Goal: Contribute content: Add original content to the website for others to see

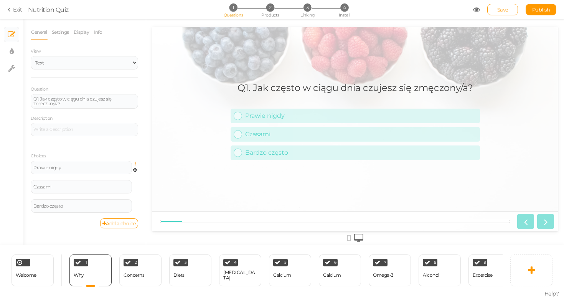
click at [136, 162] on icon at bounding box center [137, 163] width 5 height 5
click at [129, 171] on link "Settings" at bounding box center [107, 175] width 61 height 8
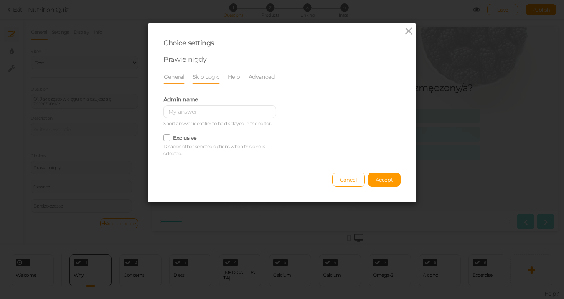
click at [201, 74] on link "Skip Logic" at bounding box center [206, 76] width 28 height 15
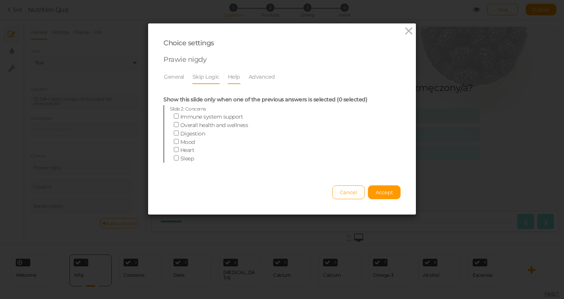
click at [235, 75] on link "Help" at bounding box center [233, 76] width 13 height 15
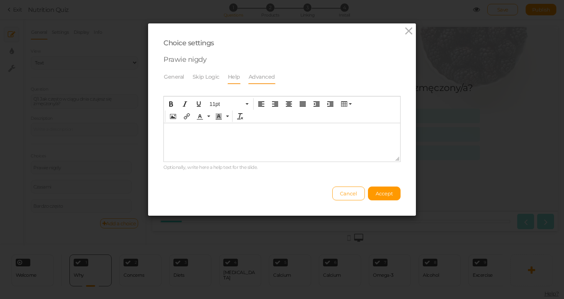
click at [253, 76] on link "Advanced" at bounding box center [261, 76] width 27 height 15
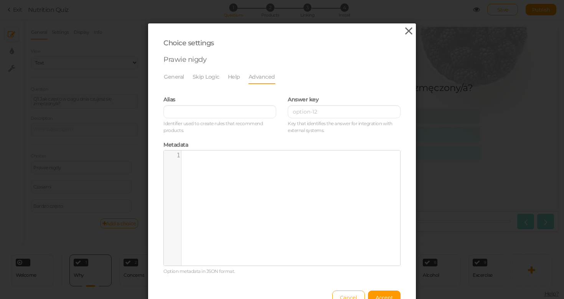
click at [403, 30] on icon at bounding box center [408, 31] width 11 height 12
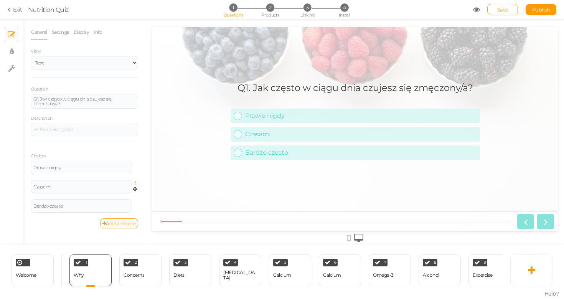
click at [138, 181] on icon at bounding box center [137, 183] width 5 height 5
click at [118, 182] on div "Czasami" at bounding box center [81, 186] width 101 height 13
click at [117, 169] on div "Prawie nigdy" at bounding box center [81, 167] width 101 height 13
click at [426, 110] on link "Prawie nigdy" at bounding box center [355, 116] width 249 height 15
drag, startPoint x: 15, startPoint y: 79, endPoint x: 56, endPoint y: 33, distance: 61.4
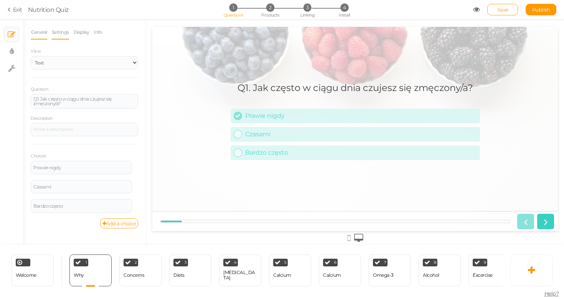
click at [56, 33] on link "Settings" at bounding box center [60, 32] width 18 height 15
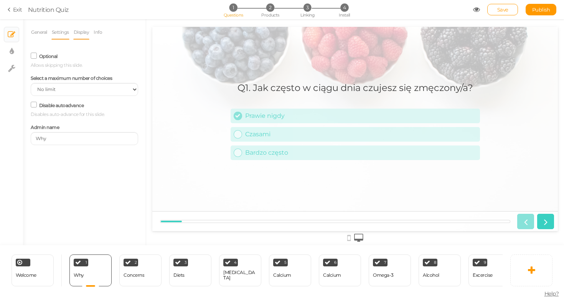
click at [76, 32] on link "Display" at bounding box center [81, 32] width 16 height 15
click at [97, 30] on link "Info" at bounding box center [97, 32] width 9 height 15
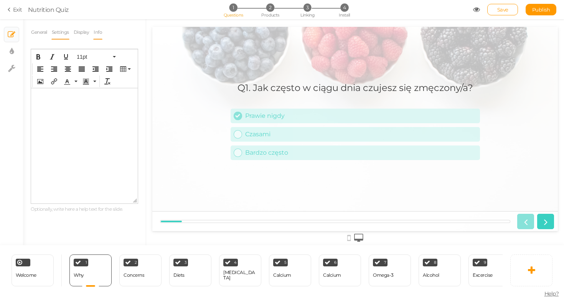
click at [62, 34] on link "Settings" at bounding box center [60, 32] width 18 height 15
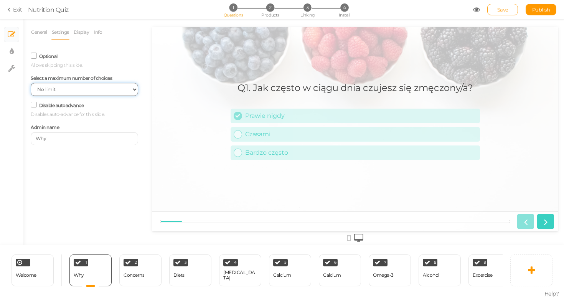
select select "1"
click at [305, 119] on div "Prawie nigdy" at bounding box center [361, 115] width 232 height 7
click at [44, 30] on link "General" at bounding box center [39, 32] width 17 height 15
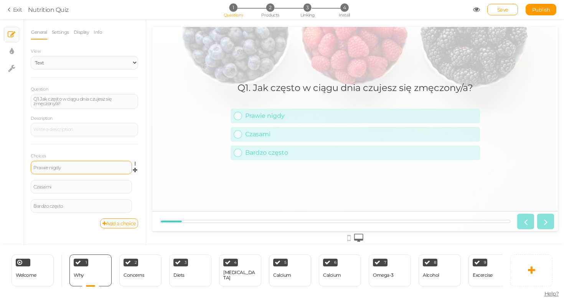
click at [96, 166] on div "Prawie nigdy" at bounding box center [81, 167] width 96 height 5
click at [135, 162] on icon at bounding box center [137, 163] width 5 height 5
click at [125, 174] on link "Settings" at bounding box center [107, 175] width 61 height 8
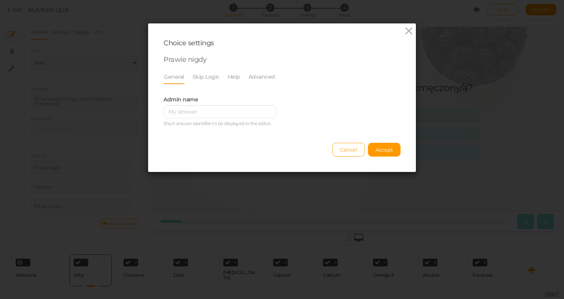
click at [183, 77] on li "General" at bounding box center [177, 76] width 29 height 15
click at [204, 77] on link "Skip Logic" at bounding box center [206, 76] width 28 height 15
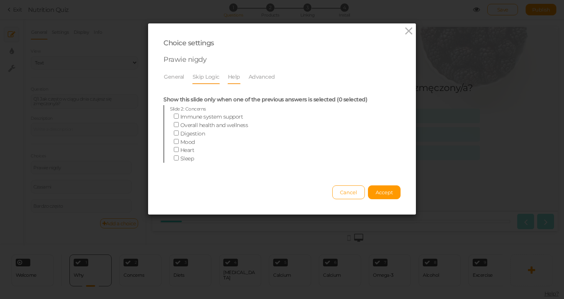
click at [227, 77] on link "Help" at bounding box center [233, 76] width 13 height 15
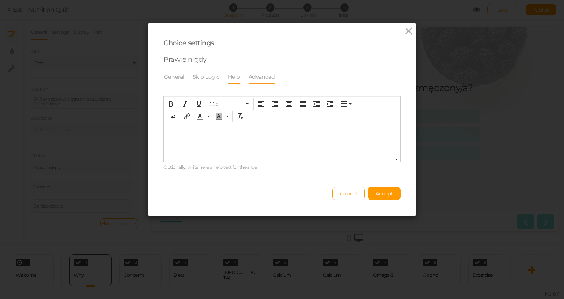
click at [248, 76] on link "Advanced" at bounding box center [261, 76] width 27 height 15
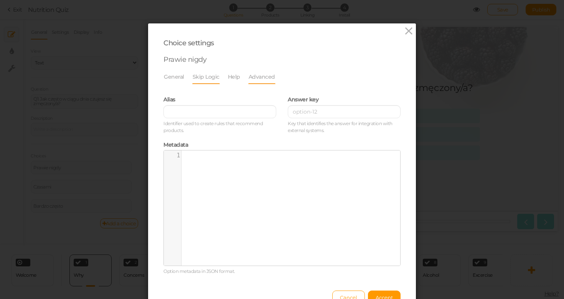
click at [193, 79] on link "Skip Logic" at bounding box center [206, 76] width 28 height 15
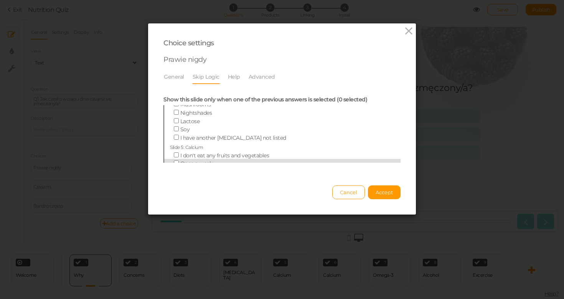
scroll to position [538, 0]
click at [348, 189] on span "Cancel" at bounding box center [348, 192] width 17 height 6
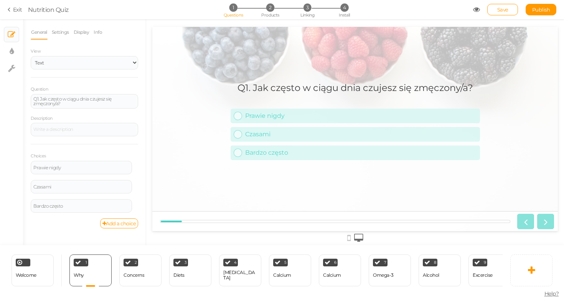
click at [402, 1] on section "Exit Nutrition Quiz 1 Questions 2 Products 3 Linking 4 Install Save Publish" at bounding box center [282, 9] width 564 height 19
click at [10, 54] on icon at bounding box center [12, 52] width 4 height 8
select select "2"
select select "montserrat"
select select "fade"
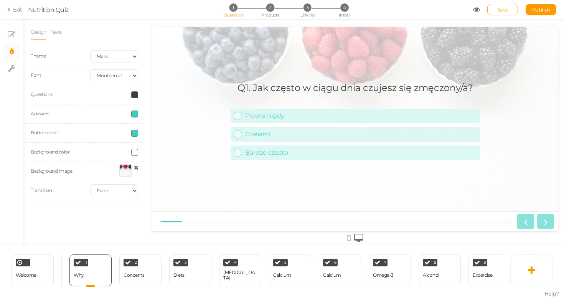
click at [16, 10] on link "Exit" at bounding box center [15, 10] width 15 height 8
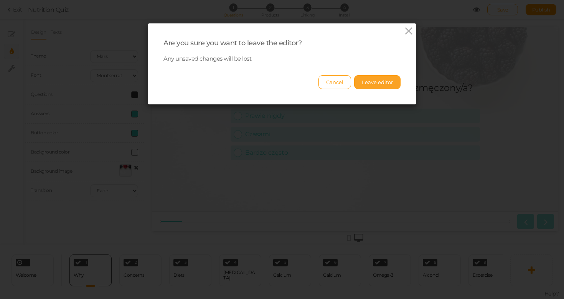
click at [370, 84] on button "Leave editor" at bounding box center [377, 82] width 46 height 14
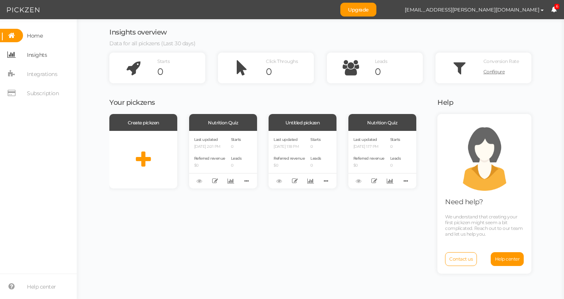
click at [48, 58] on link "Insights" at bounding box center [38, 54] width 77 height 13
select select "13998"
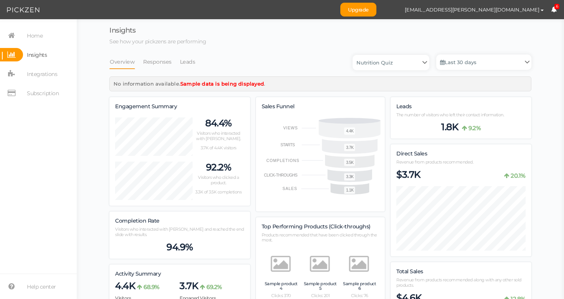
scroll to position [805, 422]
click at [49, 41] on link "Home" at bounding box center [38, 35] width 77 height 13
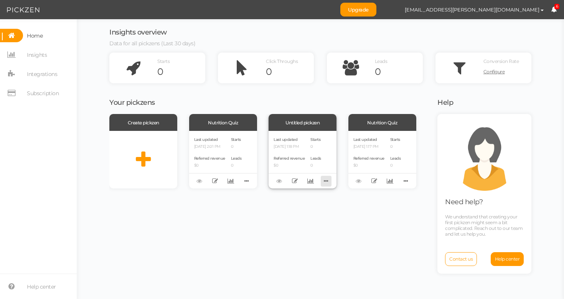
click at [324, 180] on icon at bounding box center [326, 181] width 11 height 12
click at [314, 193] on link "Delete" at bounding box center [300, 193] width 61 height 8
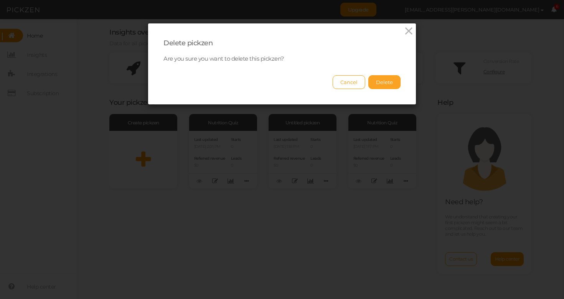
click at [387, 83] on button "Delete" at bounding box center [384, 82] width 32 height 14
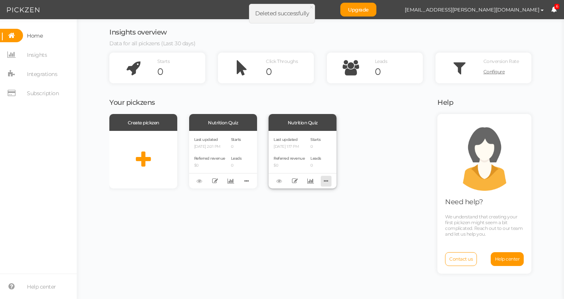
click at [330, 181] on icon at bounding box center [326, 181] width 11 height 12
click at [312, 191] on link "Delete" at bounding box center [300, 193] width 61 height 8
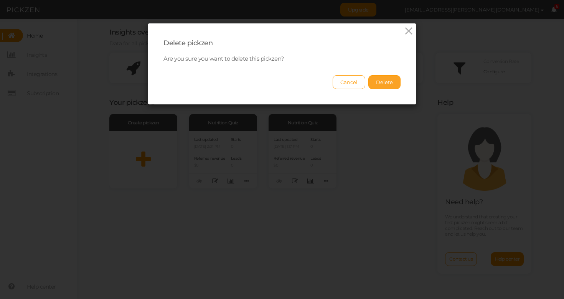
click at [377, 86] on button "Delete" at bounding box center [384, 82] width 32 height 14
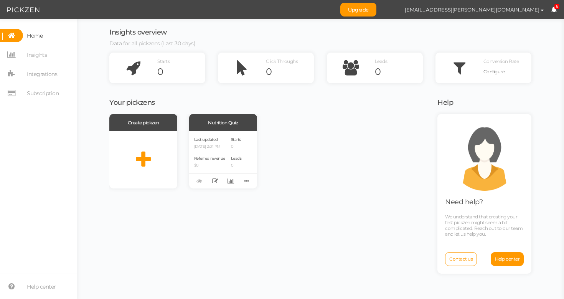
click at [44, 33] on link "Home" at bounding box center [38, 35] width 77 height 13
click at [136, 152] on icon at bounding box center [143, 159] width 15 height 19
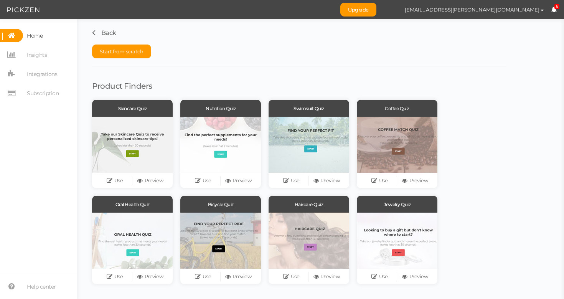
click at [50, 36] on link "Home" at bounding box center [38, 35] width 77 height 13
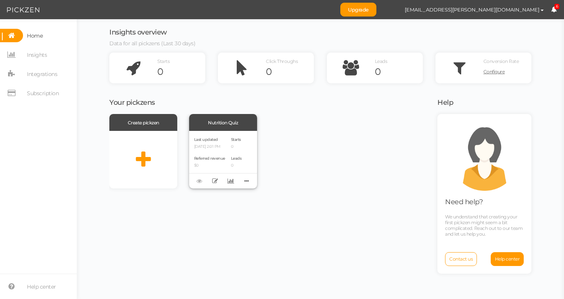
click at [212, 136] on div "Last updated [DATE] 2:01 PM" at bounding box center [209, 142] width 31 height 13
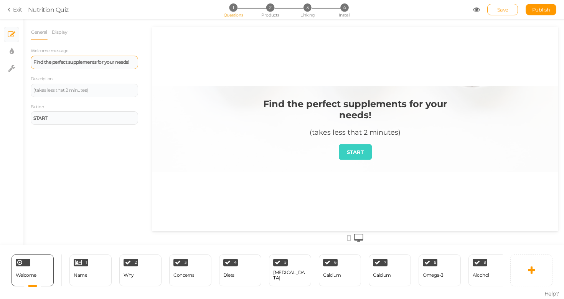
click at [71, 64] on div "Find the perfect supplements for your needs!" at bounding box center [84, 62] width 102 height 5
paste div
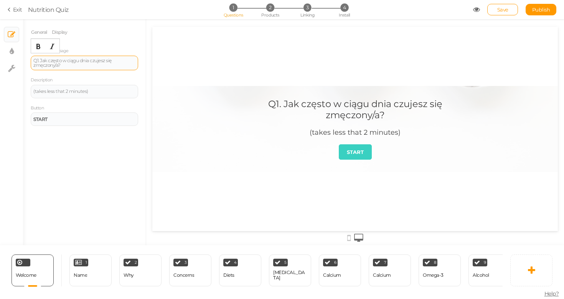
click at [85, 60] on div "Q1. Jak często w ciągu dnia czujesz się zmęczony/a?" at bounding box center [84, 62] width 102 height 9
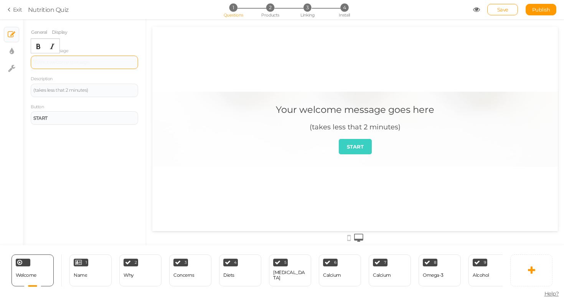
click at [78, 67] on div at bounding box center [84, 62] width 107 height 13
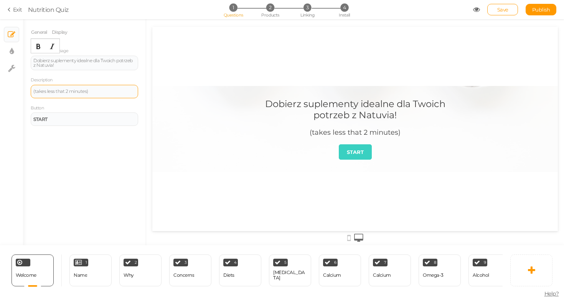
click at [57, 89] on div "(takes less that 2 minutes)" at bounding box center [84, 91] width 102 height 5
click at [58, 90] on div "(takes less that 2 minutes)" at bounding box center [84, 91] width 102 height 5
click at [58, 91] on div "(takes less that 2 minutes)" at bounding box center [84, 91] width 102 height 5
paste div
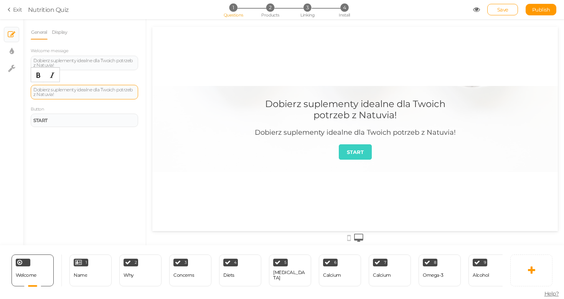
click at [101, 96] on div "Dobierz suplementy idealne dla Twoich potrzeb z Natuvia!" at bounding box center [84, 92] width 107 height 15
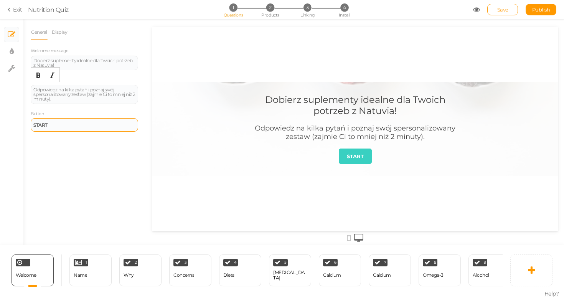
click at [63, 123] on div "START" at bounding box center [84, 125] width 102 height 5
paste div
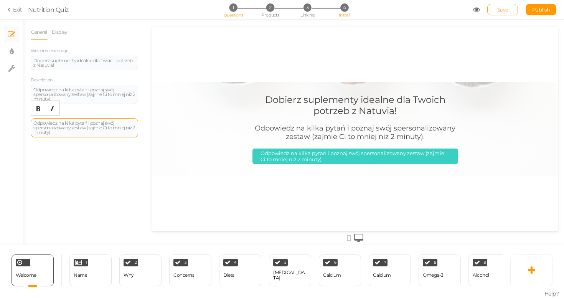
click at [344, 5] on span "4" at bounding box center [344, 7] width 8 height 8
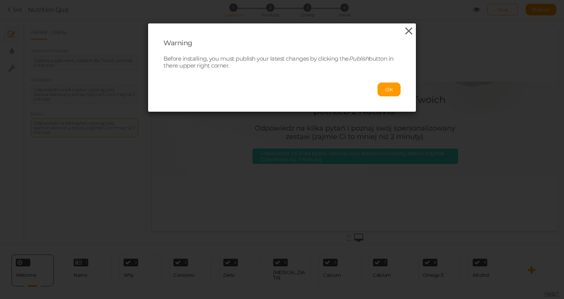
click at [410, 30] on icon at bounding box center [408, 31] width 11 height 12
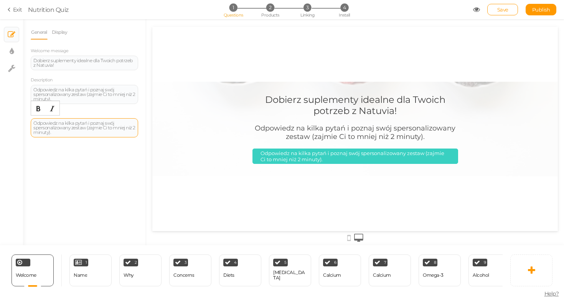
click at [105, 119] on div "Odpowiedz na kilka pytań i poznaj swój spersonalizowany zestaw (zajmie Ci to mn…" at bounding box center [84, 127] width 107 height 19
click at [107, 121] on div "Odpowiedz na kilka pytań i poznaj swój spersonalizowany zestaw (zajmie Ci to mn…" at bounding box center [84, 128] width 102 height 14
click at [108, 121] on div "Odpowiedz na kilka pytań i poznaj swój spersonalizowany zestaw (zajmie Ci to mn…" at bounding box center [84, 128] width 102 height 14
click at [110, 121] on div "Odpowiedz na kilka pytań i poznaj swój spersonalizowany zestaw (zajmie Ci to mn…" at bounding box center [84, 128] width 102 height 14
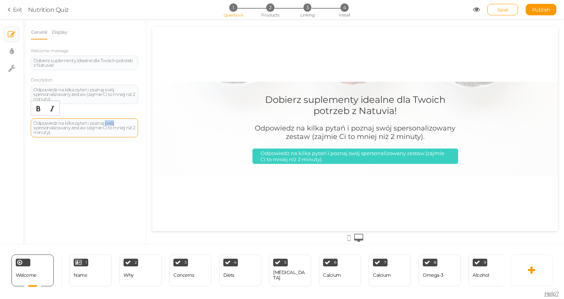
click at [110, 121] on div "Odpowiedz na kilka pytań i poznaj swój spersonalizowany zestaw (zajmie Ci to mn…" at bounding box center [84, 128] width 102 height 14
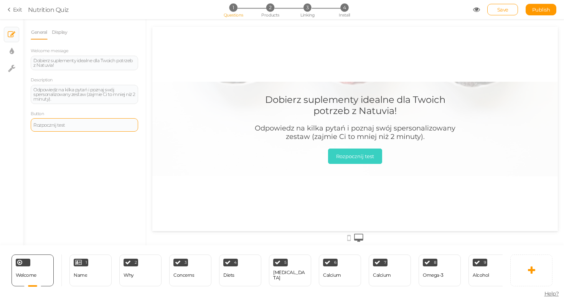
click at [49, 153] on div "General Display Welcome message [PERSON_NAME] suplementy idealne dla Twoich pot…" at bounding box center [84, 135] width 123 height 220
click at [514, 11] on link "Save" at bounding box center [502, 10] width 31 height 12
click at [354, 257] on icon at bounding box center [354, 260] width 5 height 6
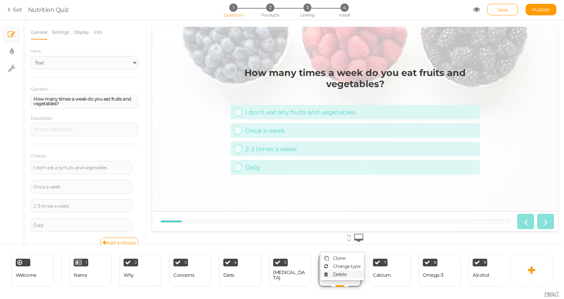
click at [356, 273] on link "Delete" at bounding box center [342, 274] width 44 height 8
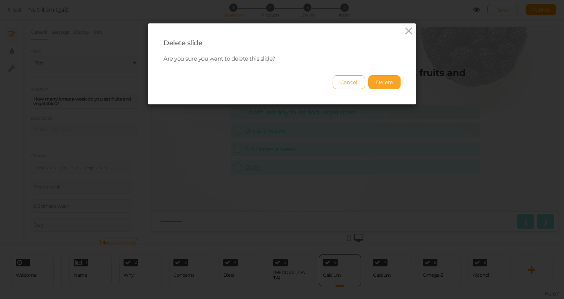
click at [383, 82] on button "Delete" at bounding box center [384, 82] width 32 height 14
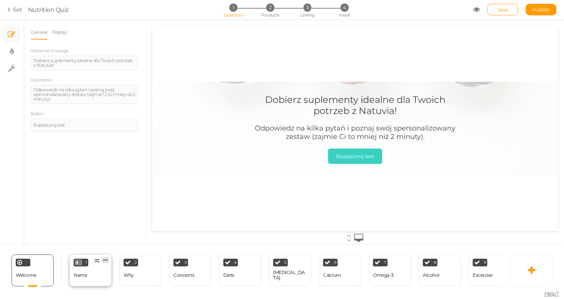
click at [105, 258] on icon at bounding box center [105, 260] width 5 height 6
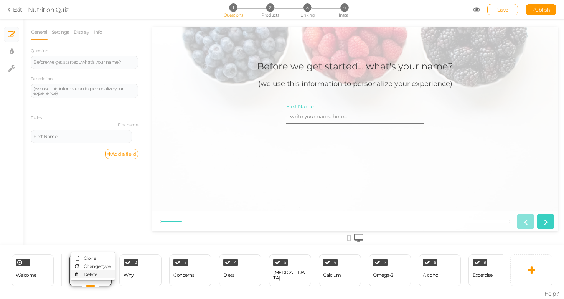
click at [105, 270] on link "Delete" at bounding box center [93, 274] width 44 height 8
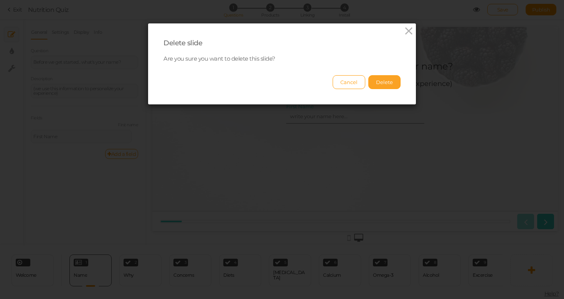
click at [374, 82] on button "Delete" at bounding box center [384, 82] width 32 height 14
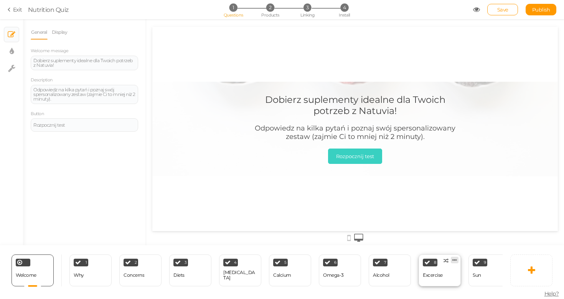
click at [456, 257] on icon at bounding box center [454, 260] width 5 height 6
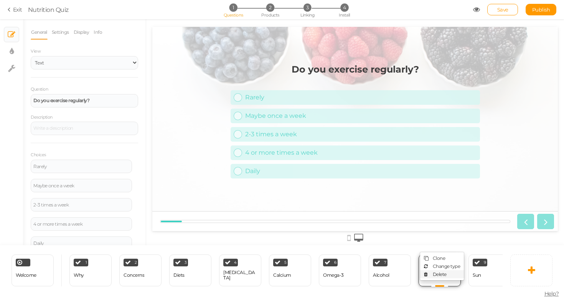
click at [449, 270] on link "Delete" at bounding box center [442, 274] width 44 height 8
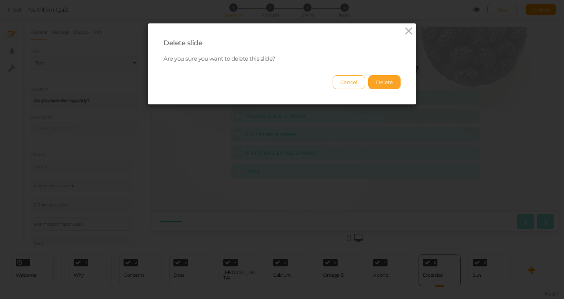
click at [396, 86] on button "Delete" at bounding box center [384, 82] width 32 height 14
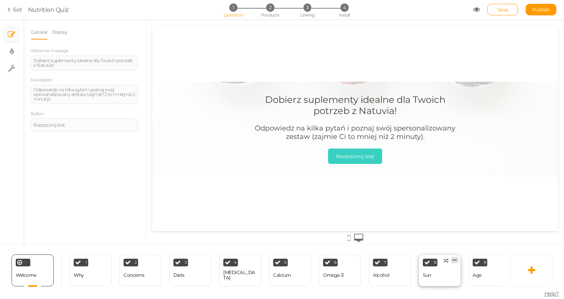
click at [454, 257] on icon at bounding box center [454, 260] width 5 height 6
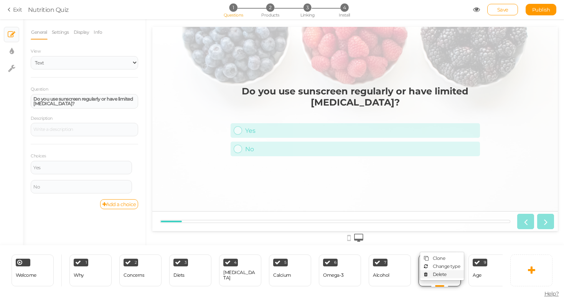
click at [449, 270] on link "Delete" at bounding box center [442, 274] width 44 height 8
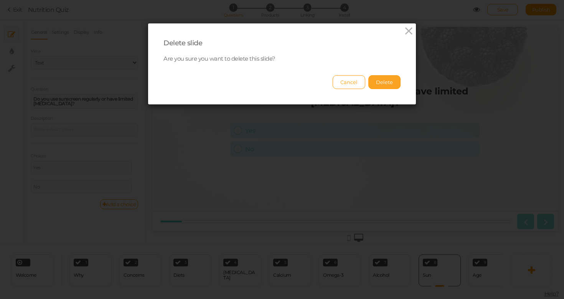
click at [388, 83] on button "Delete" at bounding box center [384, 82] width 32 height 14
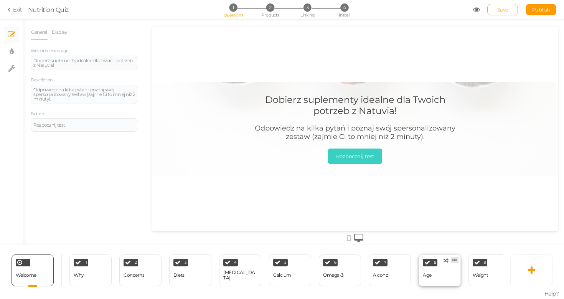
click at [456, 259] on icon at bounding box center [454, 260] width 5 height 6
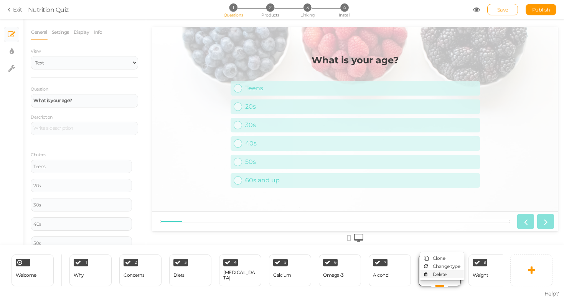
click at [454, 275] on link "Delete" at bounding box center [442, 274] width 44 height 8
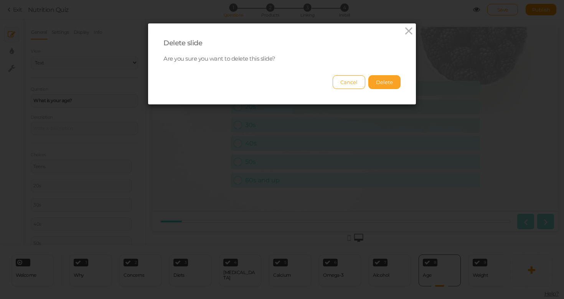
click at [385, 83] on button "Delete" at bounding box center [384, 82] width 32 height 14
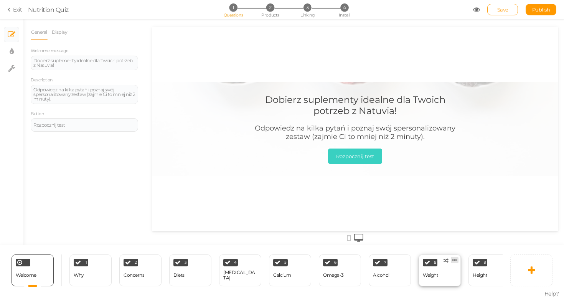
click at [455, 258] on icon at bounding box center [454, 260] width 5 height 6
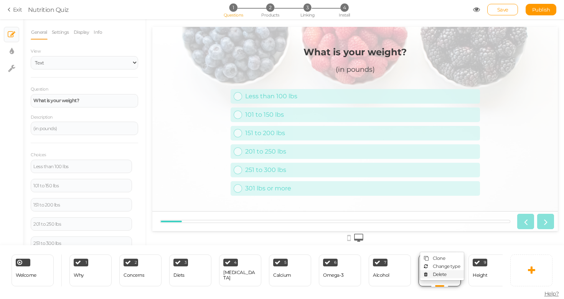
click at [445, 275] on ul "Clone Change type Delete" at bounding box center [442, 266] width 44 height 29
click at [453, 257] on icon at bounding box center [454, 260] width 5 height 6
click at [446, 271] on span "Delete" at bounding box center [440, 274] width 14 height 6
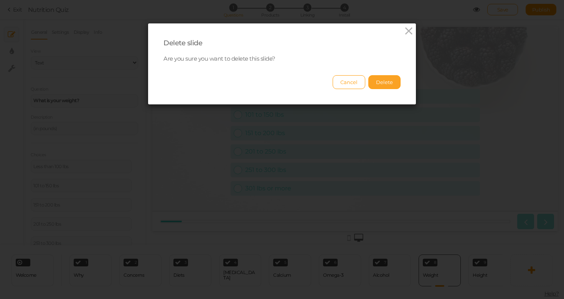
click at [382, 80] on button "Delete" at bounding box center [384, 82] width 32 height 14
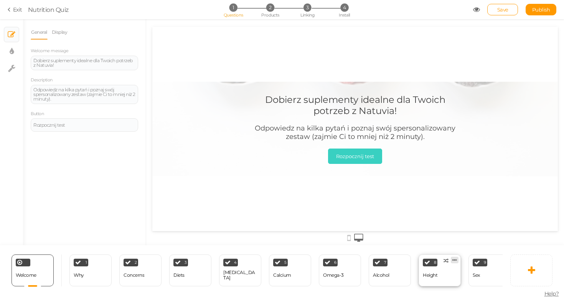
click at [453, 257] on icon at bounding box center [454, 260] width 5 height 6
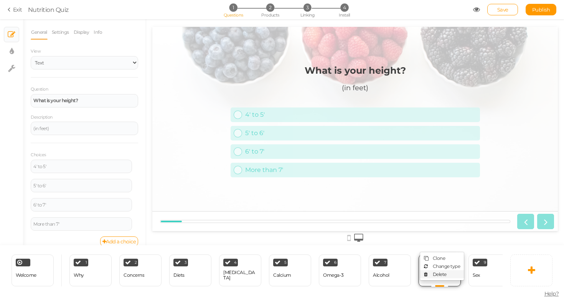
click at [436, 273] on span "Delete" at bounding box center [440, 274] width 14 height 6
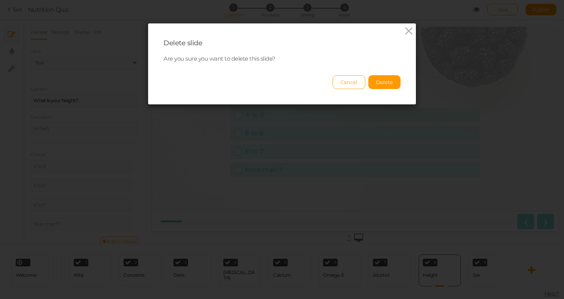
click at [387, 93] on div "Delete slide Are you sure you want to delete this slide? Cancel Delete" at bounding box center [282, 63] width 268 height 81
click at [385, 86] on button "Delete" at bounding box center [384, 82] width 32 height 14
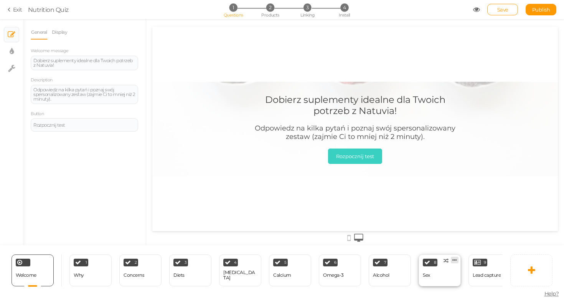
click at [457, 257] on link at bounding box center [455, 260] width 8 height 7
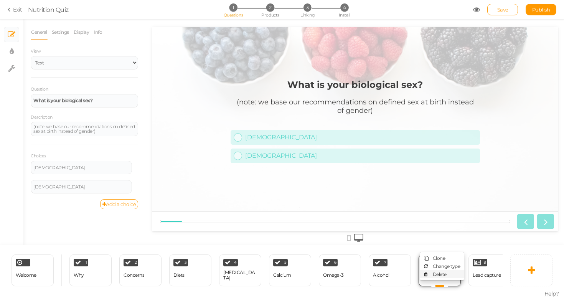
click at [460, 270] on link "Delete" at bounding box center [442, 274] width 44 height 8
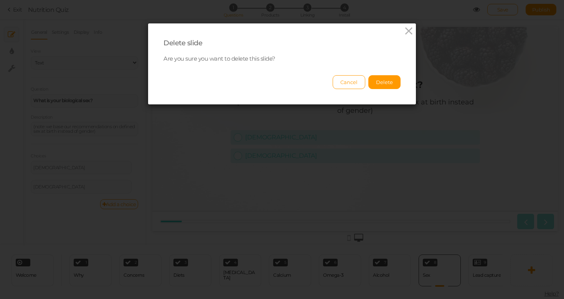
click at [391, 73] on div "Cancel Delete" at bounding box center [281, 78] width 237 height 21
click at [391, 78] on button "Delete" at bounding box center [384, 82] width 32 height 14
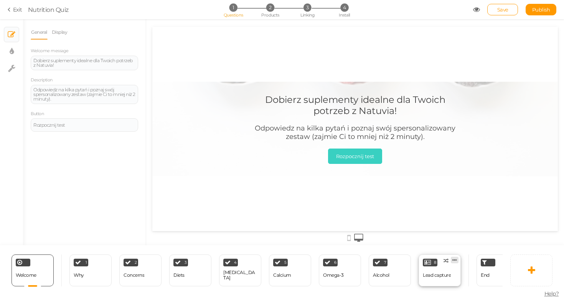
click at [455, 257] on icon at bounding box center [454, 260] width 5 height 6
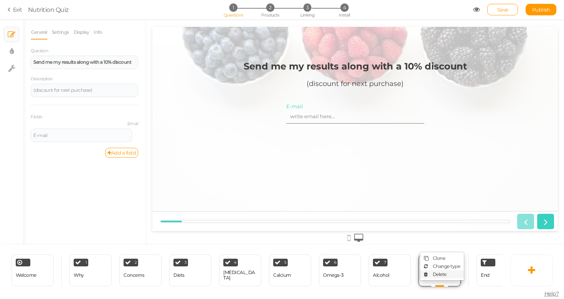
click at [451, 270] on link "Delete" at bounding box center [442, 274] width 44 height 8
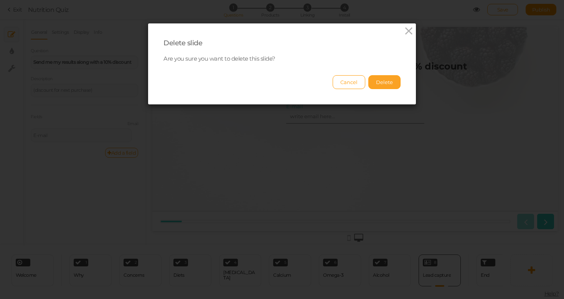
click at [370, 83] on button "Delete" at bounding box center [384, 82] width 32 height 14
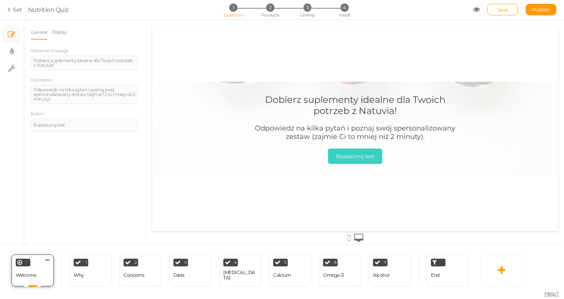
click at [34, 286] on div at bounding box center [32, 286] width 17 height 1
click at [408, 258] on link at bounding box center [405, 260] width 8 height 7
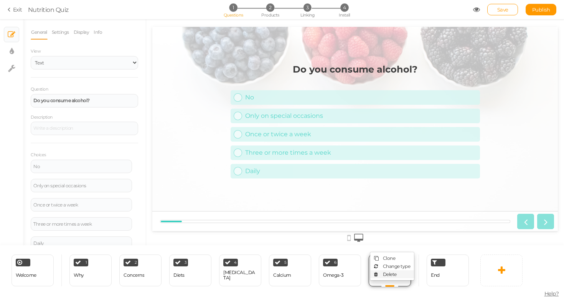
click at [405, 275] on link "Delete" at bounding box center [392, 274] width 44 height 8
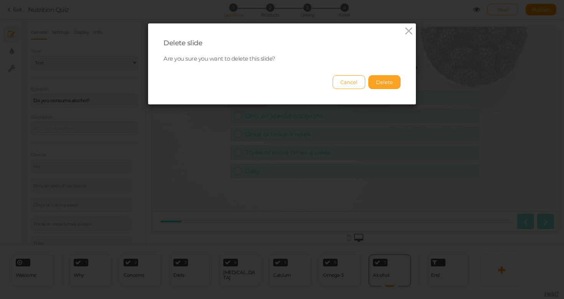
click at [390, 79] on button "Delete" at bounding box center [384, 82] width 32 height 14
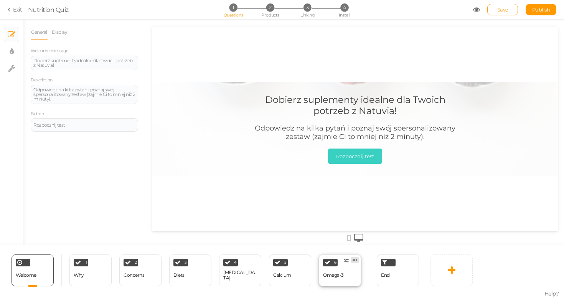
click at [356, 259] on icon at bounding box center [354, 260] width 5 height 6
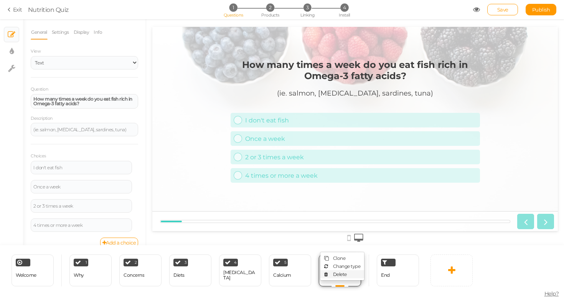
click at [357, 273] on link "Delete" at bounding box center [342, 274] width 44 height 8
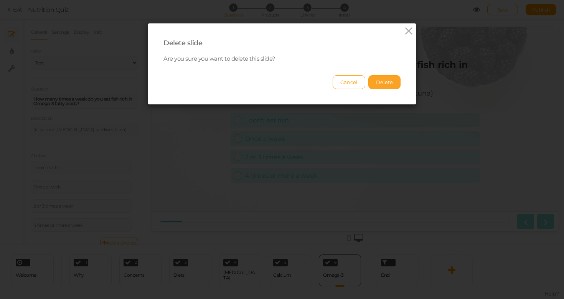
click at [390, 76] on button "Delete" at bounding box center [384, 82] width 32 height 14
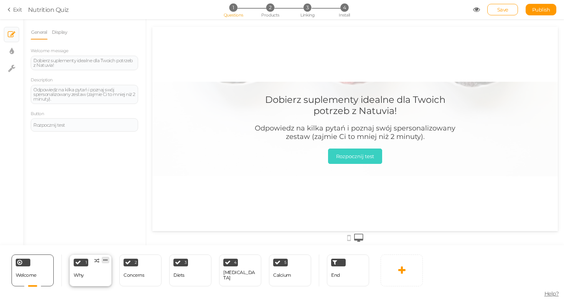
click at [106, 259] on icon at bounding box center [105, 260] width 5 height 6
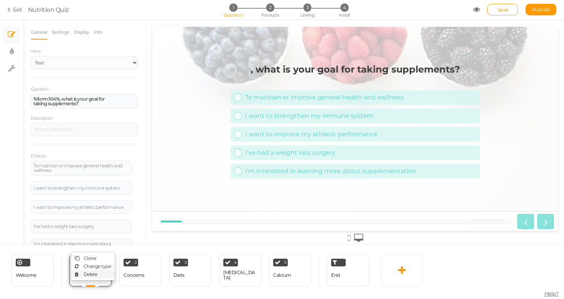
click at [108, 275] on link "Delete" at bounding box center [93, 274] width 44 height 8
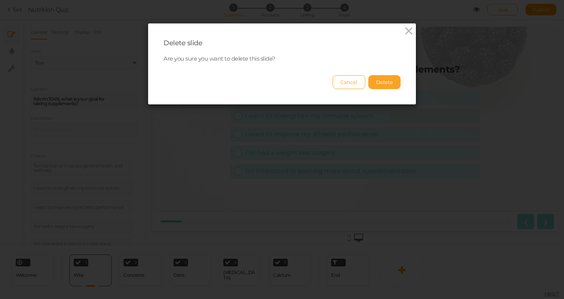
click at [384, 84] on button "Delete" at bounding box center [384, 82] width 32 height 14
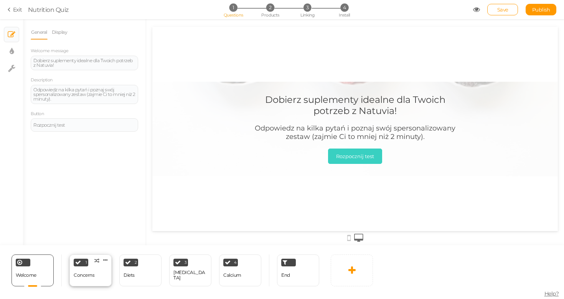
click at [110, 259] on span "Clone Change type Delete" at bounding box center [108, 258] width 8 height 7
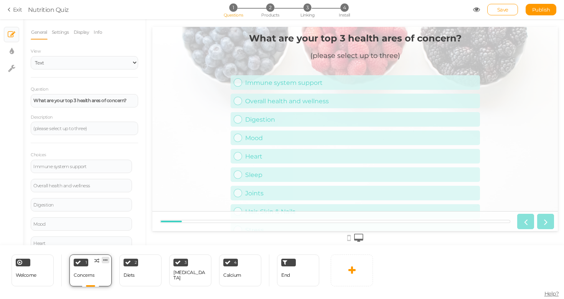
click at [107, 260] on icon at bounding box center [105, 260] width 5 height 6
click at [105, 277] on link "Delete" at bounding box center [93, 274] width 44 height 8
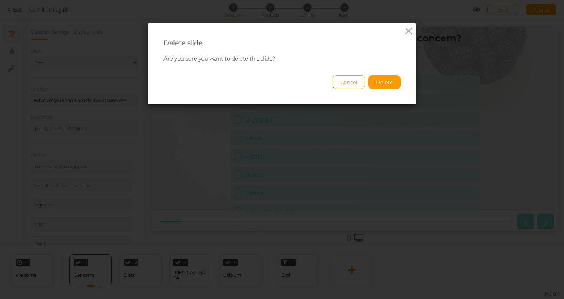
click at [400, 79] on div "Delete slide Are you sure you want to delete this slide? Cancel Delete" at bounding box center [282, 63] width 268 height 81
click at [396, 82] on button "Delete" at bounding box center [384, 82] width 32 height 14
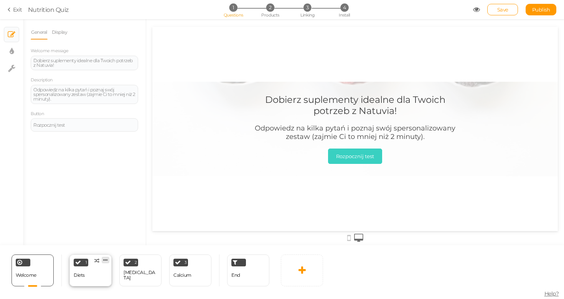
click at [107, 259] on icon at bounding box center [105, 260] width 5 height 6
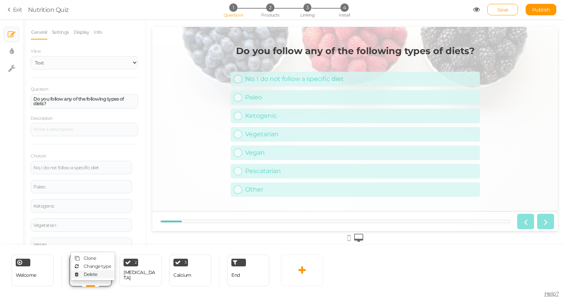
click at [104, 275] on link "Delete" at bounding box center [93, 274] width 44 height 8
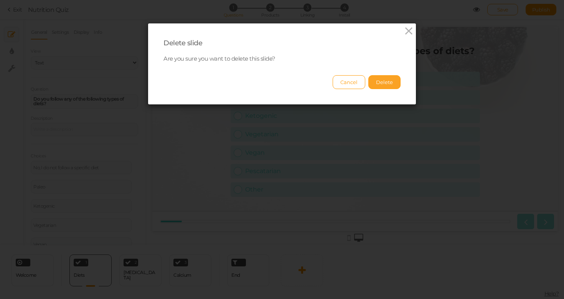
click at [394, 79] on button "Delete" at bounding box center [384, 82] width 32 height 14
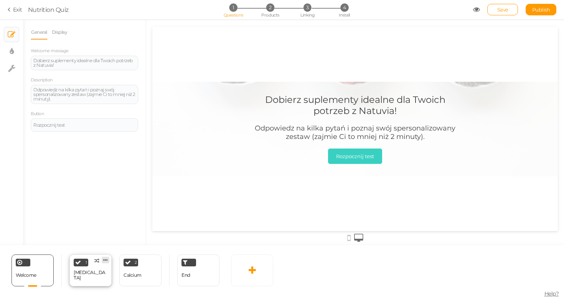
click at [107, 258] on icon at bounding box center [105, 260] width 5 height 6
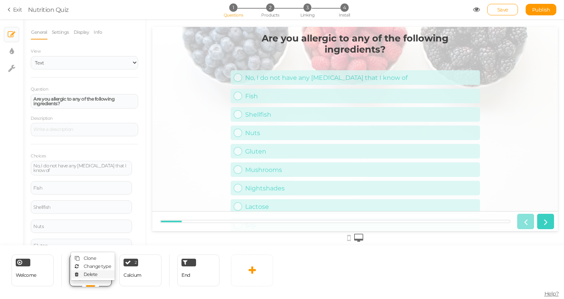
click at [102, 274] on link "Delete" at bounding box center [93, 274] width 44 height 8
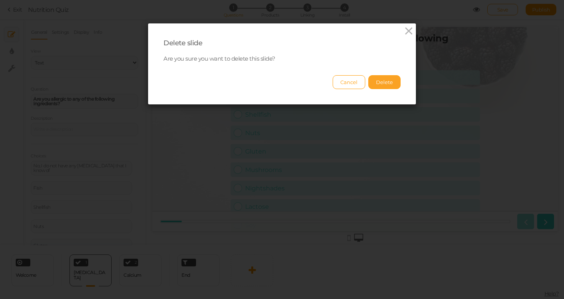
click at [378, 79] on button "Delete" at bounding box center [384, 82] width 32 height 14
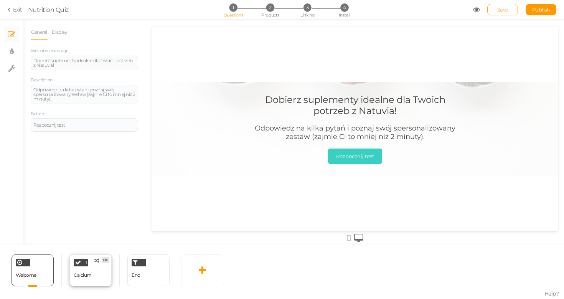
click at [104, 260] on icon at bounding box center [105, 260] width 5 height 6
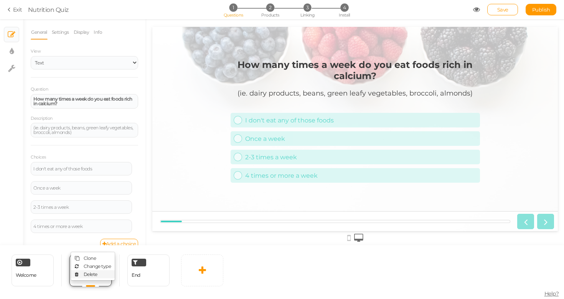
click at [112, 275] on link "Delete" at bounding box center [93, 274] width 44 height 8
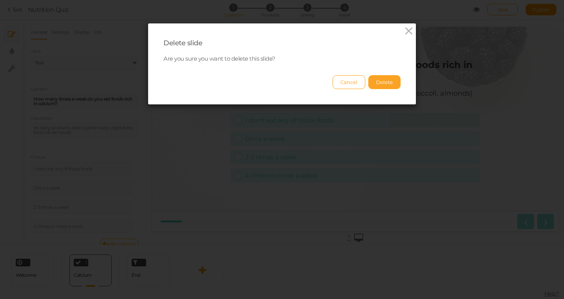
click at [385, 81] on button "Delete" at bounding box center [384, 82] width 32 height 14
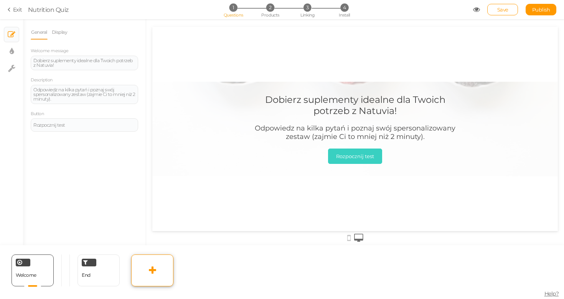
click at [149, 273] on icon at bounding box center [152, 269] width 7 height 9
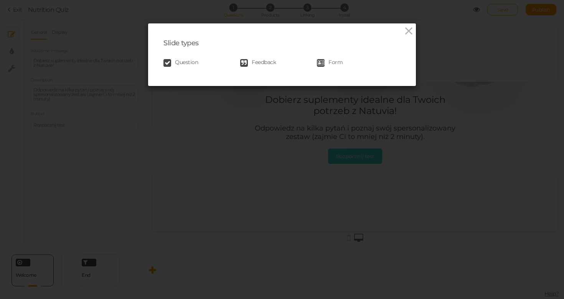
click at [186, 63] on span "Question" at bounding box center [186, 63] width 23 height 8
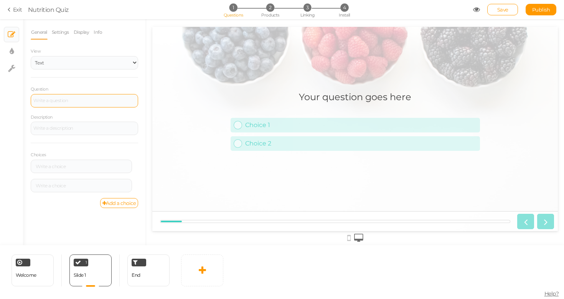
click at [75, 98] on div at bounding box center [84, 100] width 102 height 5
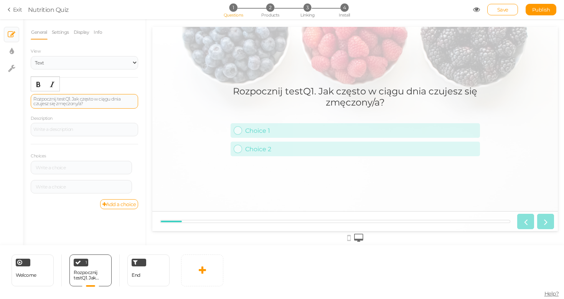
click at [107, 99] on div "Rozpocznij test Q1. Jak często w ciągu dnia czujesz się zmęczony/a?" at bounding box center [84, 101] width 102 height 9
click at [110, 97] on div "Rozpocznij test Q1. Jak często w ciągu dnia czujesz się zmęczony/a?" at bounding box center [84, 101] width 102 height 9
click at [111, 97] on div "Rozpocznij test Q1. Jak często w ciągu dnia czujesz się zmęczony/a?" at bounding box center [84, 101] width 102 height 9
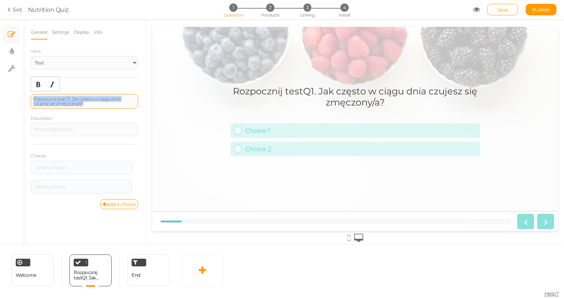
paste div
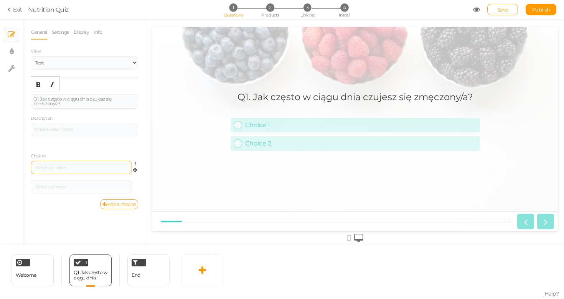
click at [71, 167] on div at bounding box center [81, 167] width 96 height 5
paste div
click at [67, 188] on div at bounding box center [81, 186] width 101 height 13
click at [131, 206] on link "Add a choice" at bounding box center [119, 204] width 38 height 10
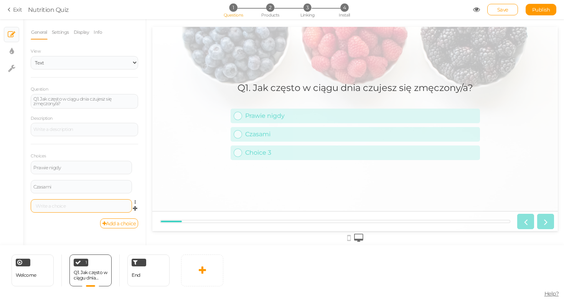
click at [105, 204] on div at bounding box center [81, 206] width 96 height 5
click at [161, 275] on div "End" at bounding box center [148, 270] width 42 height 32
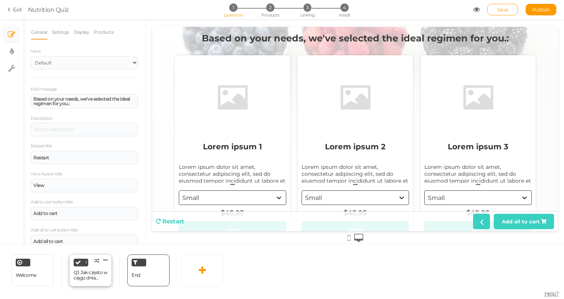
click at [86, 265] on div "1" at bounding box center [81, 263] width 15 height 8
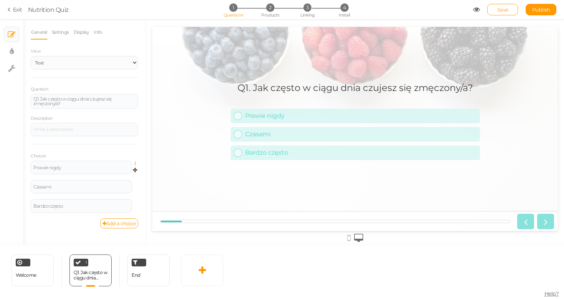
click at [135, 162] on icon at bounding box center [137, 163] width 5 height 5
click at [132, 171] on link "Settings" at bounding box center [107, 175] width 61 height 8
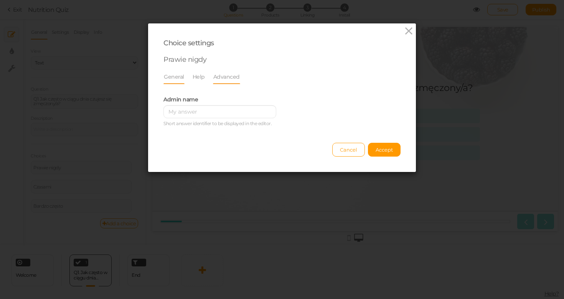
click at [216, 74] on link "Advanced" at bounding box center [226, 76] width 27 height 15
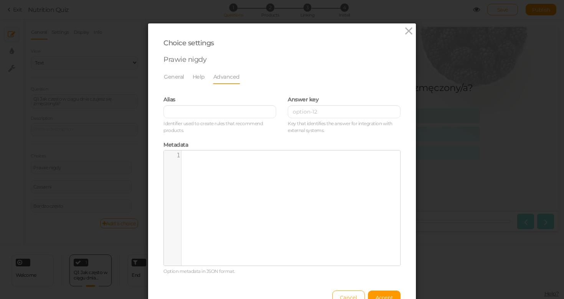
click at [284, 115] on div "Answer key Key that identifies the answer for integration with external systems." at bounding box center [344, 113] width 124 height 45
click at [290, 112] on input at bounding box center [344, 111] width 113 height 13
click at [403, 30] on icon at bounding box center [408, 31] width 11 height 12
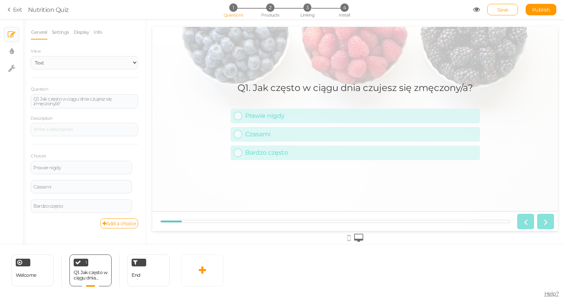
click at [13, 10] on link "Exit" at bounding box center [15, 10] width 15 height 8
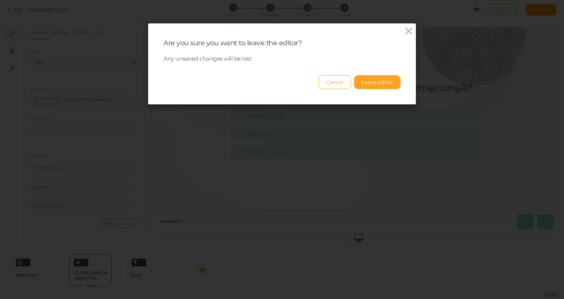
click at [363, 82] on button "Leave editor" at bounding box center [377, 82] width 46 height 14
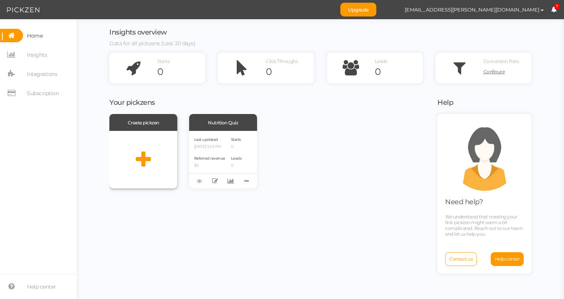
click at [140, 150] on icon at bounding box center [143, 159] width 15 height 19
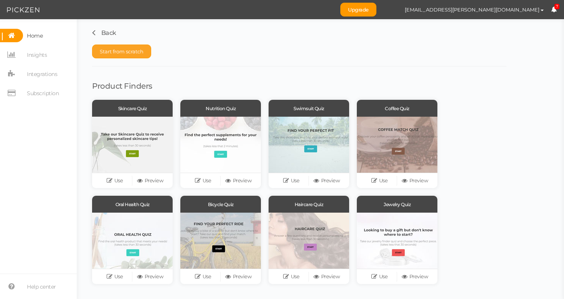
click at [134, 48] on span "Start from scratch" at bounding box center [122, 51] width 44 height 6
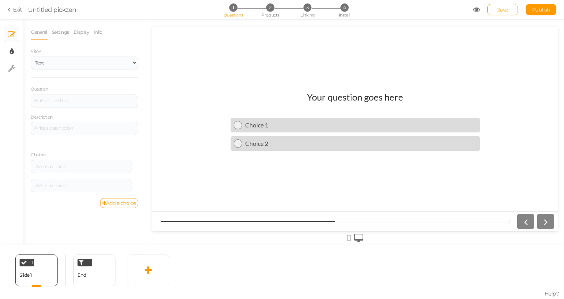
click at [8, 53] on link "× Display settings" at bounding box center [11, 51] width 15 height 15
select select "2"
select select "lato"
select select "fade"
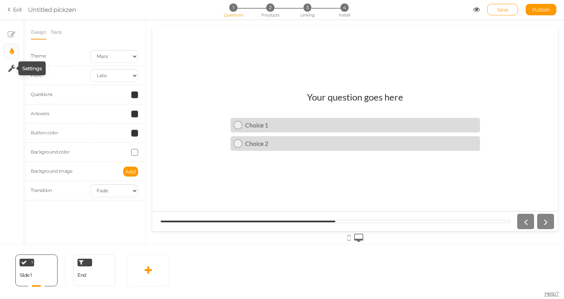
click at [13, 65] on icon at bounding box center [11, 68] width 7 height 8
select select "en"
